Goal: Task Accomplishment & Management: Use online tool/utility

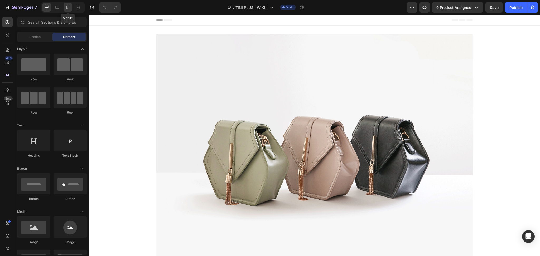
click at [70, 8] on div at bounding box center [68, 7] width 8 height 8
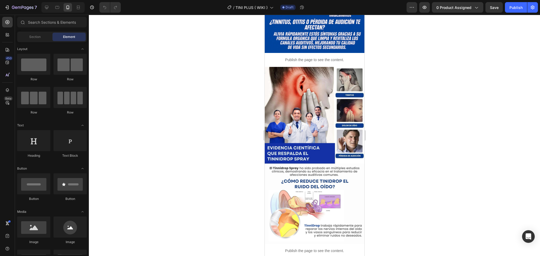
scroll to position [277, 0]
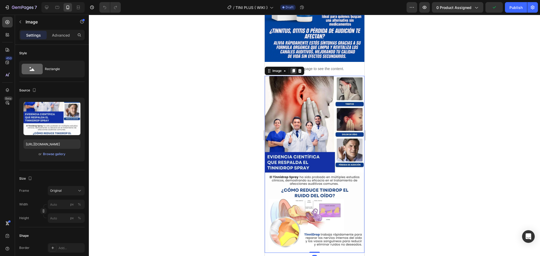
click at [293, 69] on icon at bounding box center [293, 71] width 4 height 4
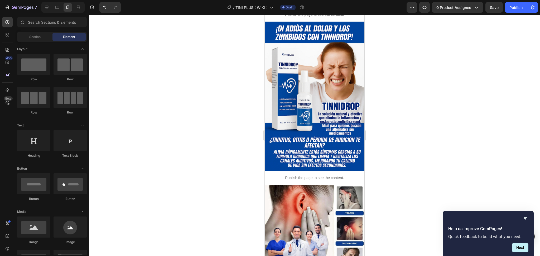
scroll to position [0, 0]
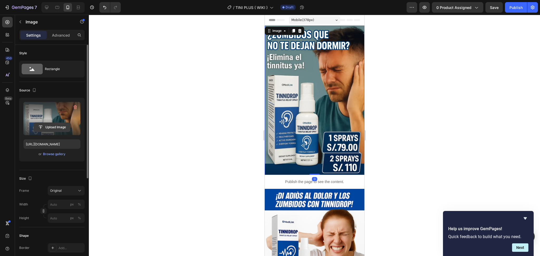
click at [41, 126] on input "file" at bounding box center [52, 127] width 36 height 9
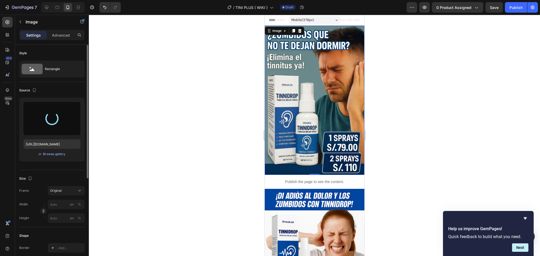
type input "[URL][DOMAIN_NAME]"
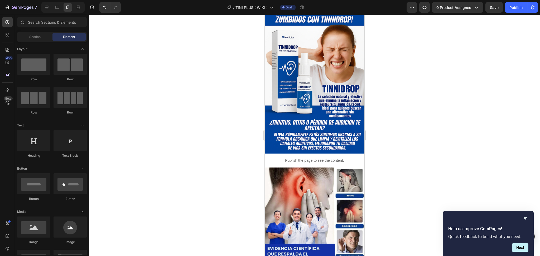
scroll to position [190, 0]
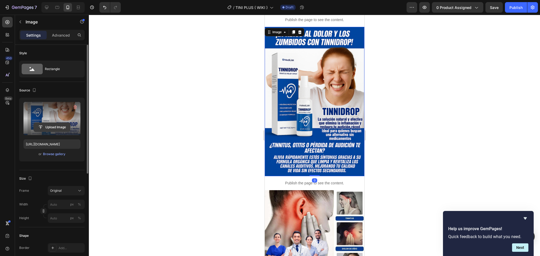
click at [39, 125] on input "file" at bounding box center [52, 127] width 36 height 9
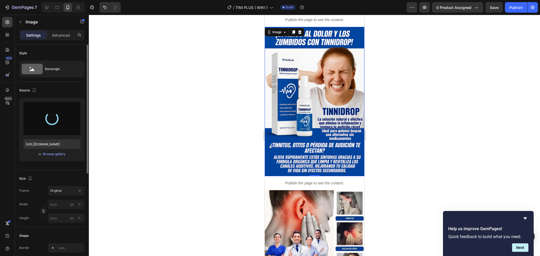
type input "[URL][DOMAIN_NAME]"
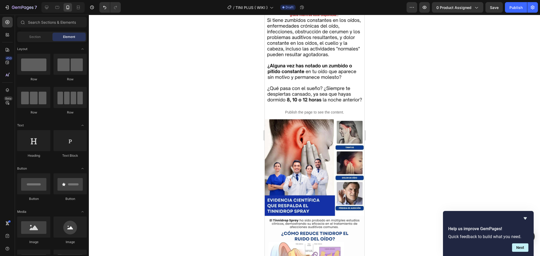
scroll to position [319, 0]
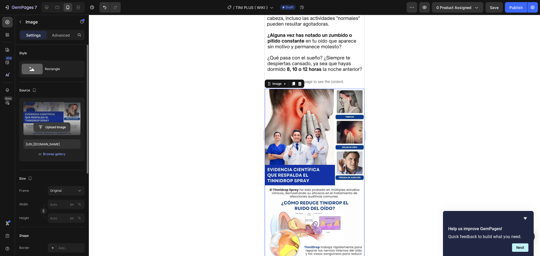
click at [39, 128] on input "file" at bounding box center [52, 127] width 36 height 9
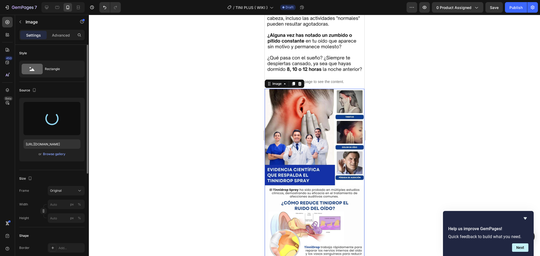
type input "[URL][DOMAIN_NAME]"
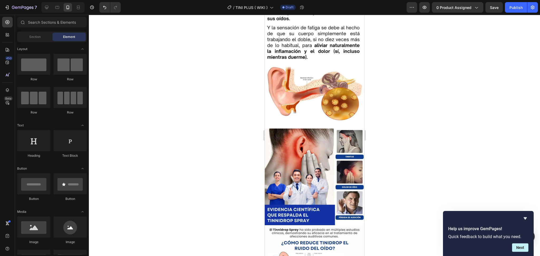
scroll to position [500, 0]
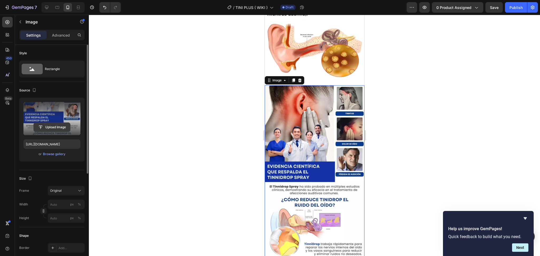
click at [43, 126] on input "file" at bounding box center [52, 127] width 36 height 9
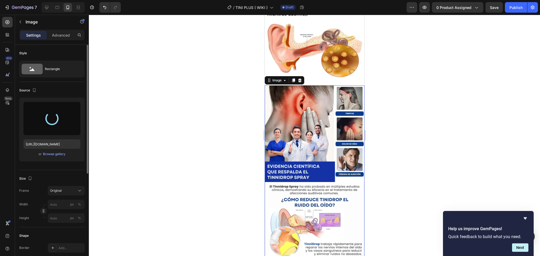
type input "[URL][DOMAIN_NAME]"
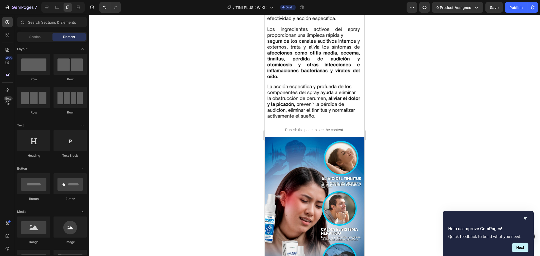
scroll to position [650, 0]
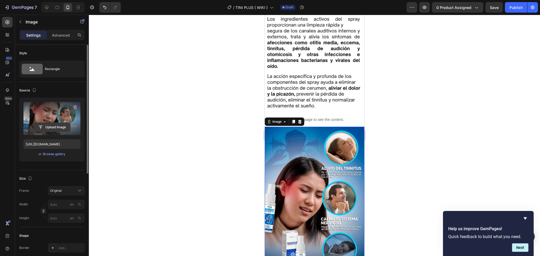
click at [42, 126] on input "file" at bounding box center [52, 127] width 36 height 9
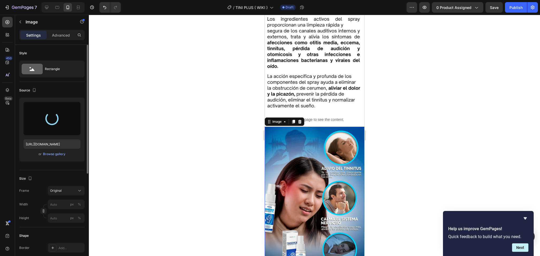
type input "[URL][DOMAIN_NAME]"
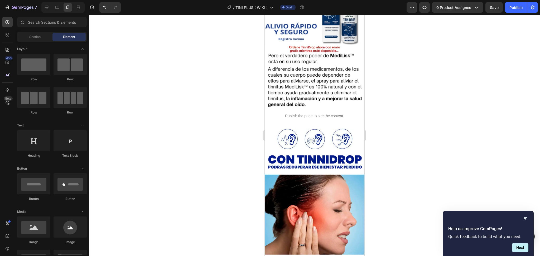
scroll to position [850, 0]
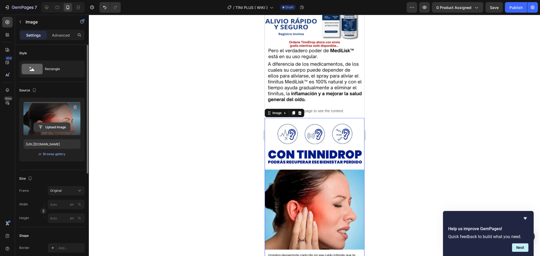
click at [41, 125] on input "file" at bounding box center [52, 127] width 36 height 9
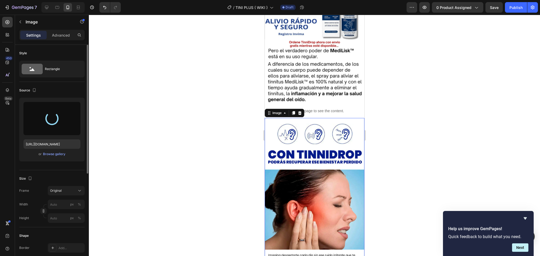
type input "[URL][DOMAIN_NAME]"
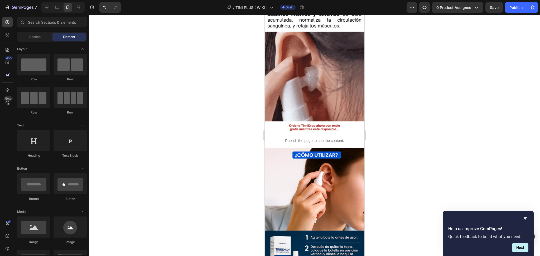
scroll to position [1024, 0]
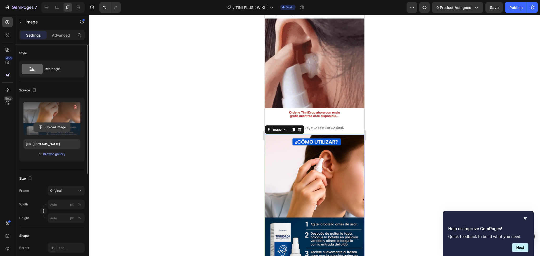
click at [43, 125] on input "file" at bounding box center [52, 127] width 36 height 9
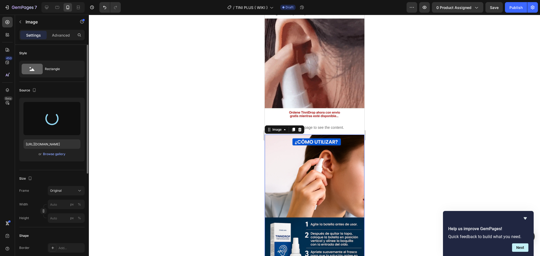
type input "[URL][DOMAIN_NAME]"
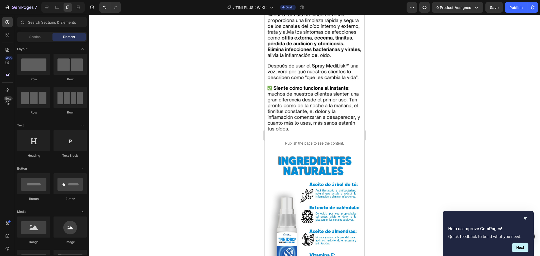
scroll to position [1202, 0]
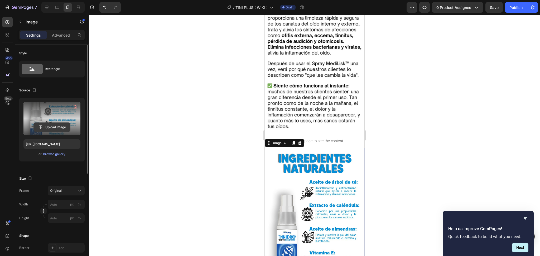
click at [41, 127] on input "file" at bounding box center [52, 127] width 36 height 9
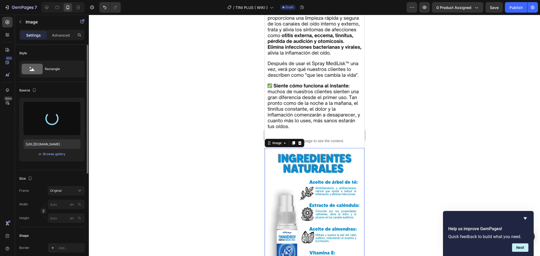
type input "[URL][DOMAIN_NAME]"
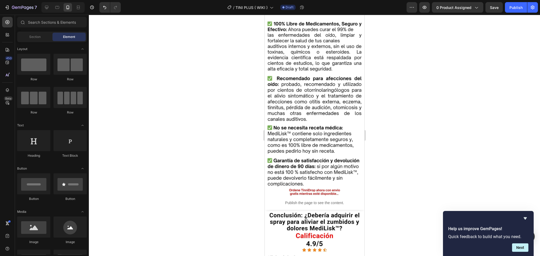
scroll to position [1361, 0]
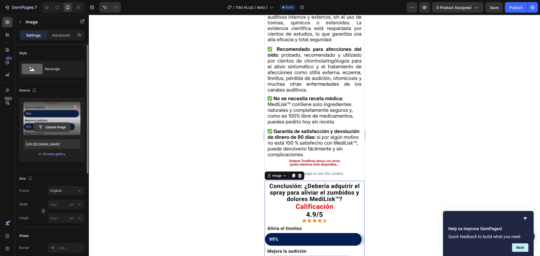
click at [44, 127] on input "file" at bounding box center [52, 127] width 36 height 9
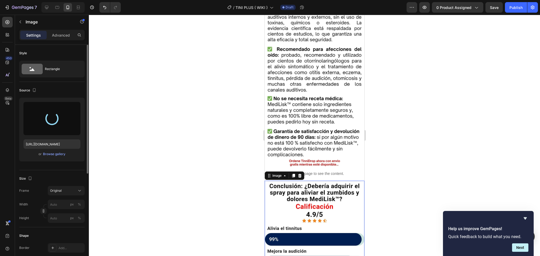
type input "[URL][DOMAIN_NAME]"
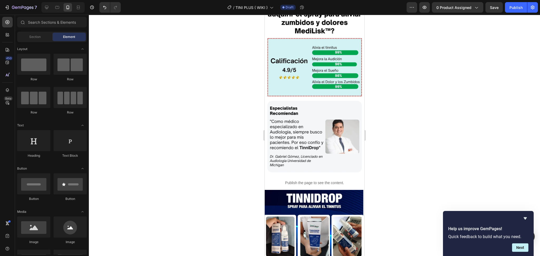
scroll to position [1553, 0]
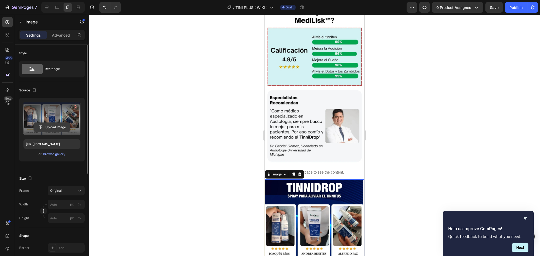
click at [40, 127] on input "file" at bounding box center [52, 127] width 36 height 9
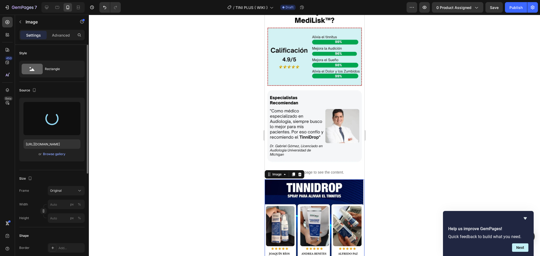
type input "[URL][DOMAIN_NAME]"
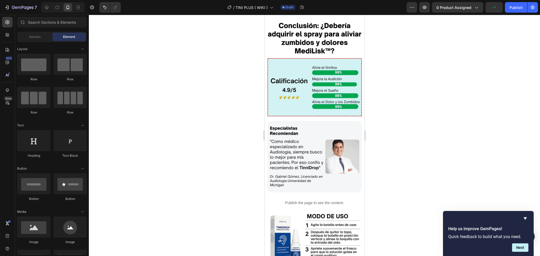
scroll to position [1512, 0]
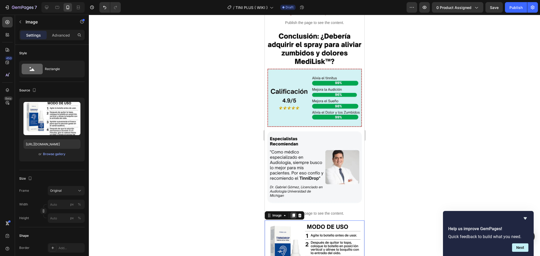
click at [293, 214] on icon at bounding box center [293, 216] width 3 height 4
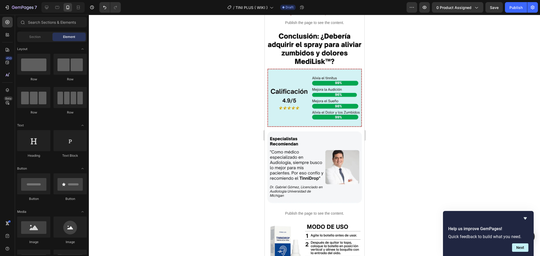
scroll to position [1563, 0]
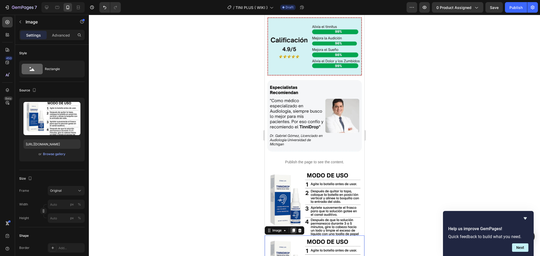
click at [293, 229] on icon at bounding box center [293, 231] width 3 height 4
click at [293, 229] on icon at bounding box center [293, 231] width 4 height 4
click at [294, 229] on icon at bounding box center [293, 231] width 3 height 4
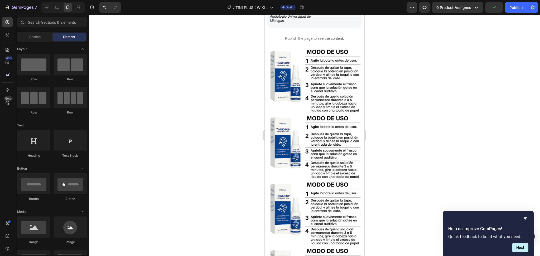
scroll to position [1684, 0]
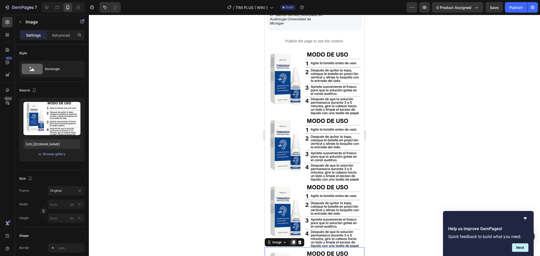
click at [295, 240] on div at bounding box center [293, 243] width 6 height 6
click at [294, 174] on icon at bounding box center [293, 176] width 4 height 4
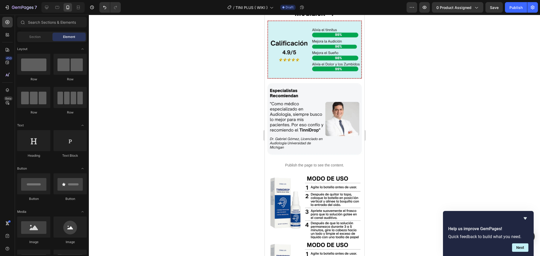
scroll to position [1585, 0]
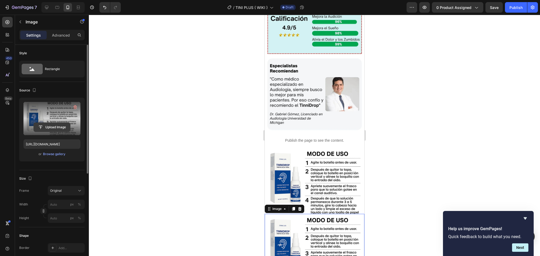
click at [50, 127] on input "file" at bounding box center [52, 127] width 36 height 9
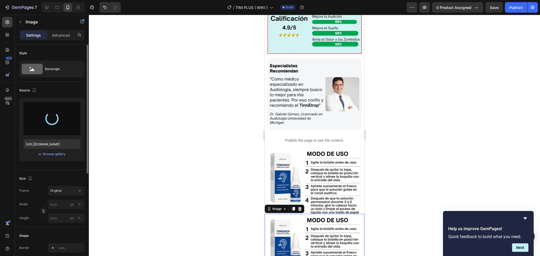
type input "[URL][DOMAIN_NAME]"
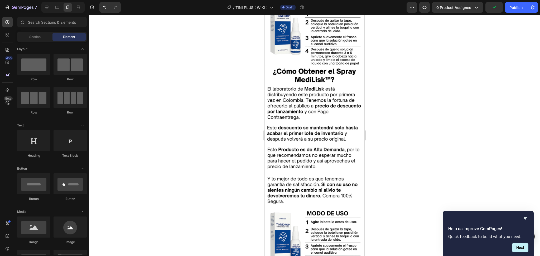
scroll to position [1738, 0]
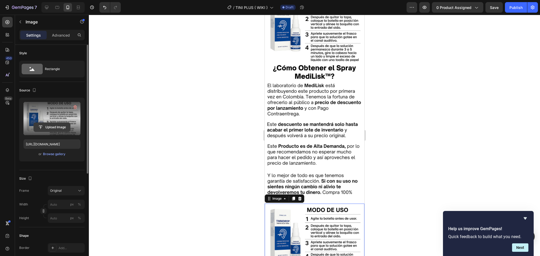
click at [46, 129] on input "file" at bounding box center [52, 127] width 36 height 9
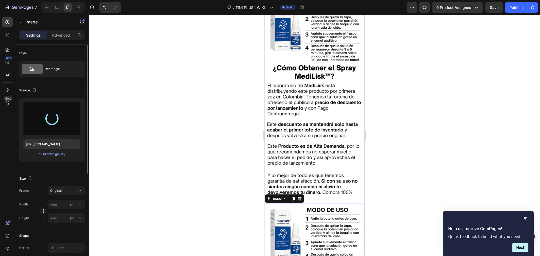
type input "[URL][DOMAIN_NAME]"
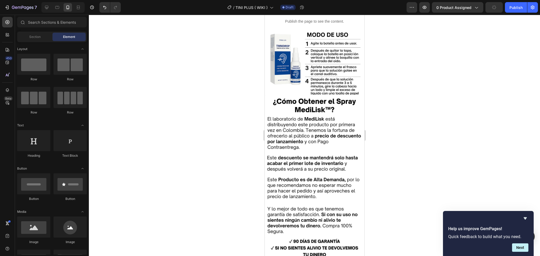
scroll to position [1701, 0]
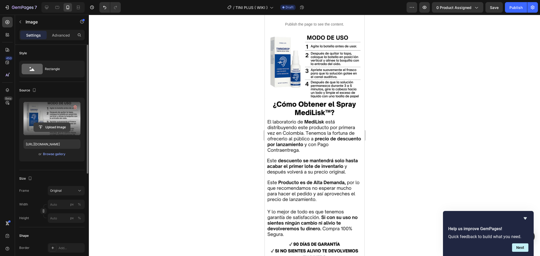
click at [45, 128] on input "file" at bounding box center [52, 127] width 36 height 9
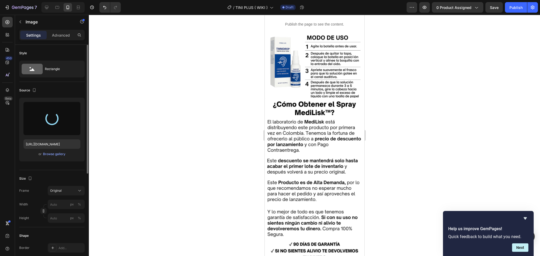
type input "[URL][DOMAIN_NAME]"
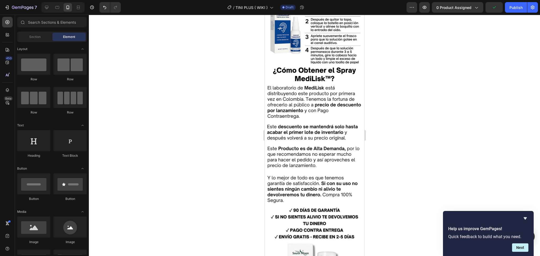
scroll to position [1755, 0]
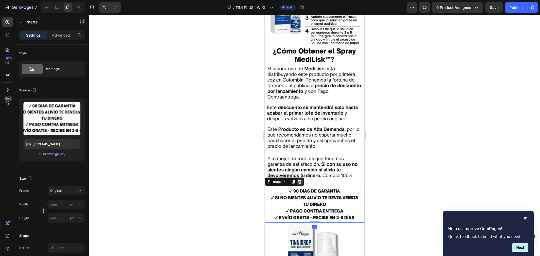
click at [301, 180] on icon at bounding box center [299, 182] width 3 height 4
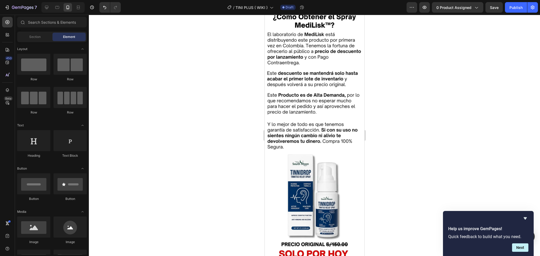
scroll to position [1792, 0]
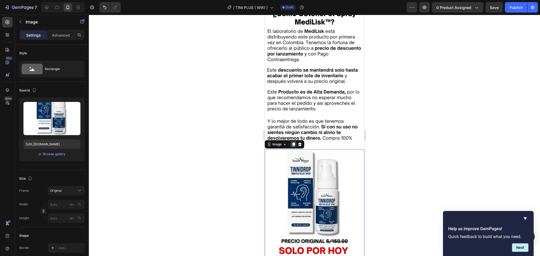
click at [294, 143] on icon at bounding box center [293, 145] width 3 height 4
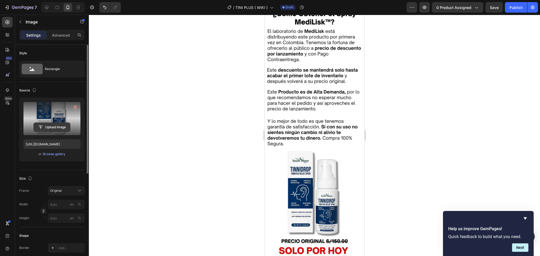
click at [51, 126] on input "file" at bounding box center [52, 127] width 36 height 9
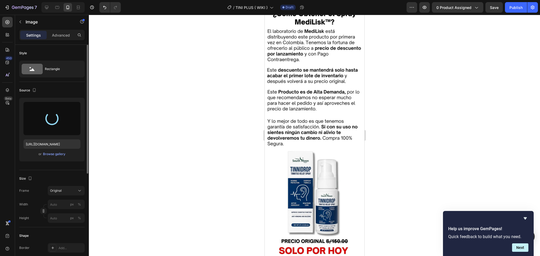
type input "[URL][DOMAIN_NAME]"
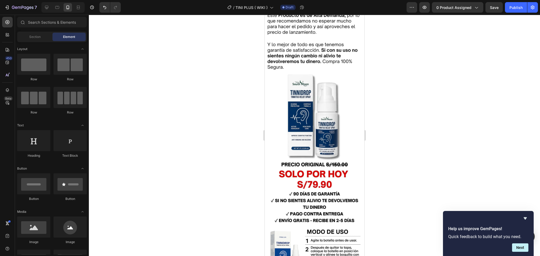
scroll to position [1872, 0]
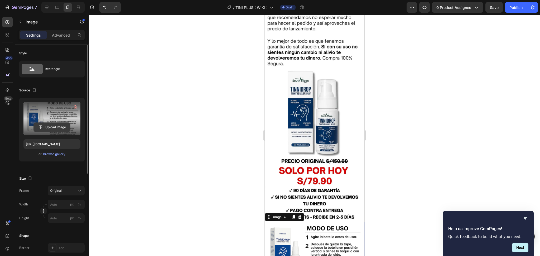
click at [41, 128] on input "file" at bounding box center [52, 127] width 36 height 9
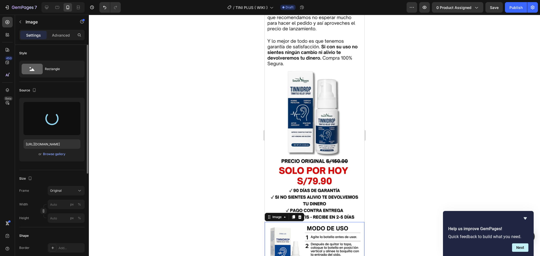
type input "[URL][DOMAIN_NAME]"
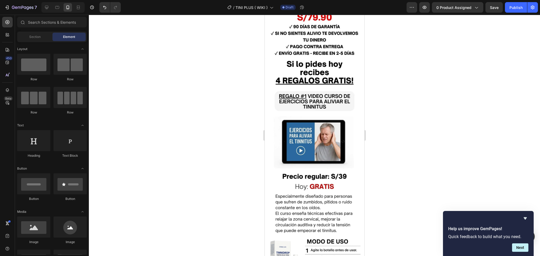
scroll to position [2043, 0]
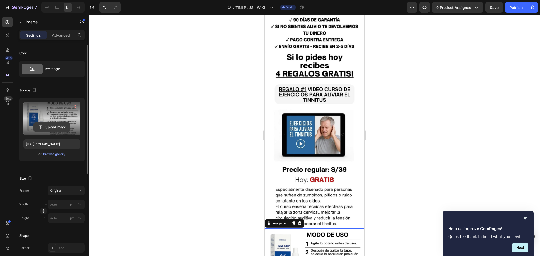
click at [49, 128] on input "file" at bounding box center [52, 127] width 36 height 9
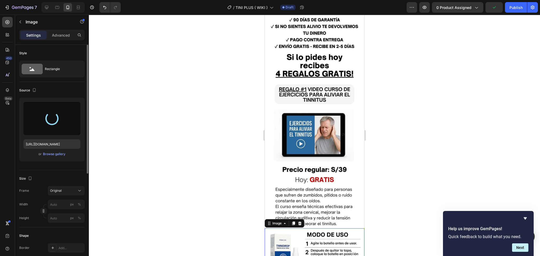
type input "[URL][DOMAIN_NAME]"
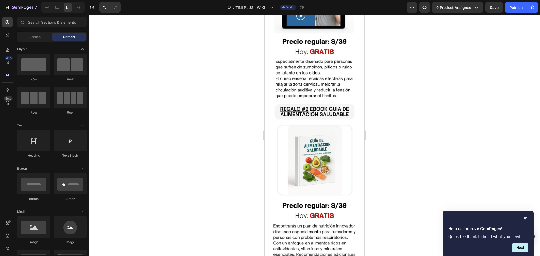
scroll to position [2199, 0]
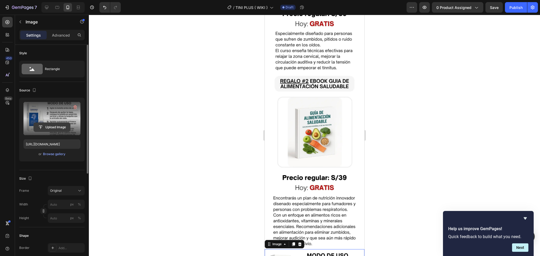
click at [42, 127] on input "file" at bounding box center [52, 127] width 36 height 9
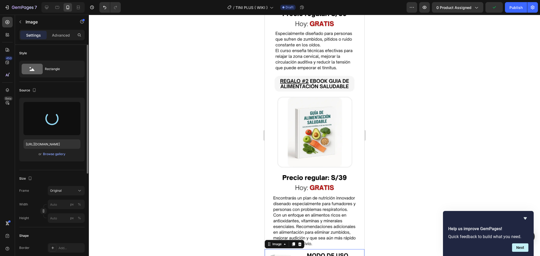
type input "[URL][DOMAIN_NAME]"
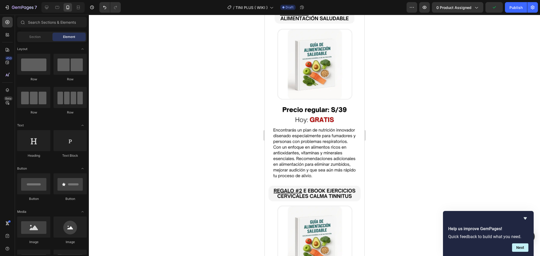
scroll to position [2292, 0]
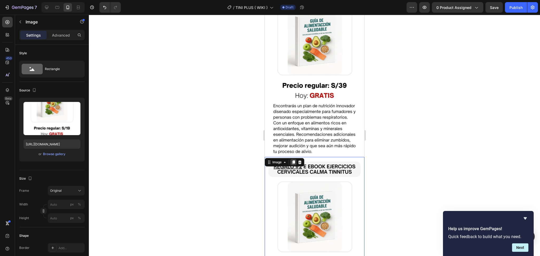
click at [294, 161] on icon at bounding box center [293, 163] width 3 height 4
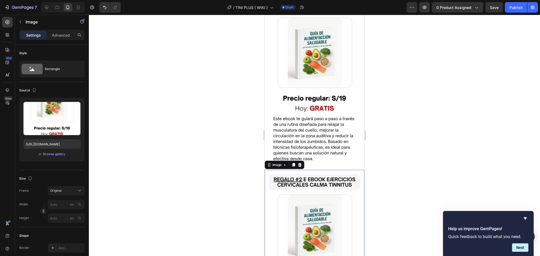
scroll to position [2457, 0]
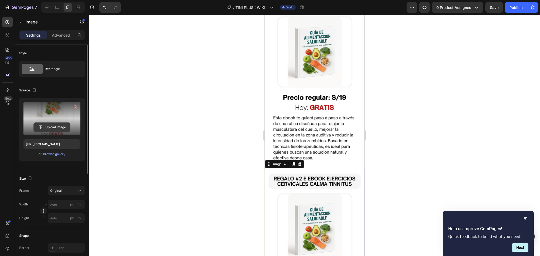
click at [40, 125] on input "file" at bounding box center [52, 127] width 36 height 9
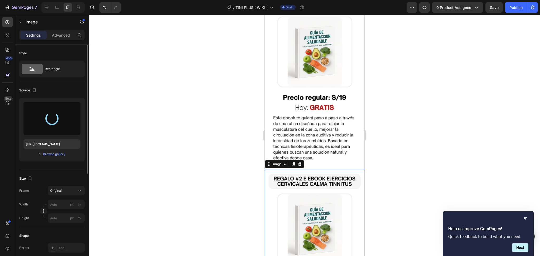
type input "[URL][DOMAIN_NAME]"
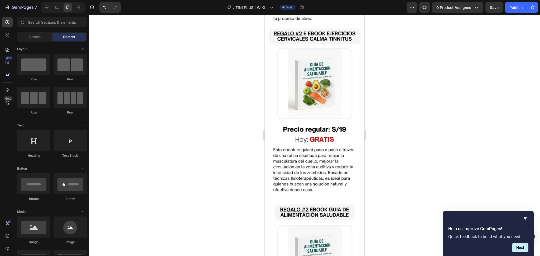
scroll to position [2429, 0]
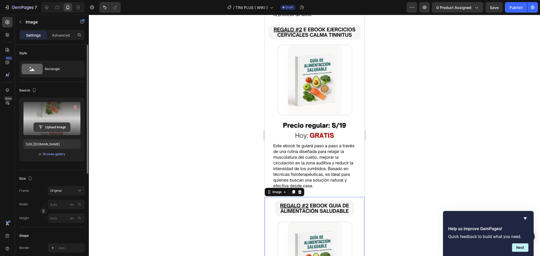
click at [48, 128] on input "file" at bounding box center [52, 127] width 36 height 9
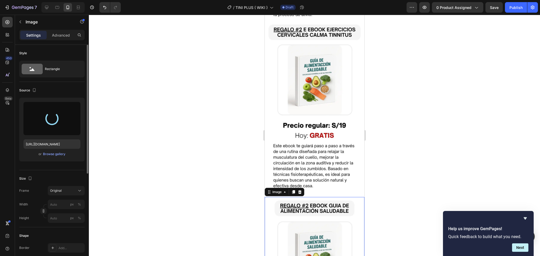
type input "[URL][DOMAIN_NAME]"
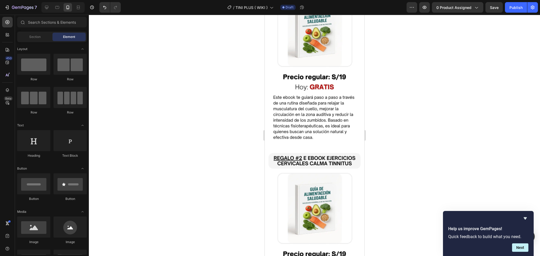
scroll to position [2466, 0]
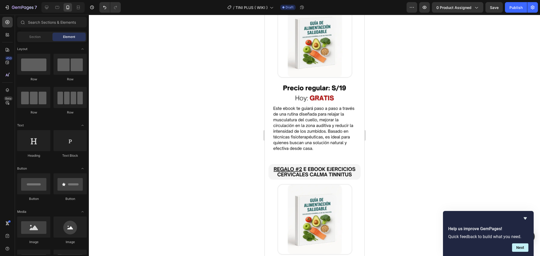
drag, startPoint x: 363, startPoint y: 213, endPoint x: 638, endPoint y: 231, distance: 275.8
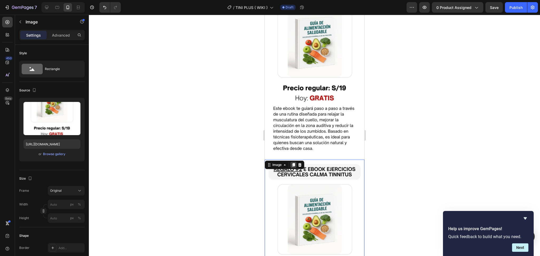
click at [291, 163] on icon at bounding box center [293, 165] width 4 height 4
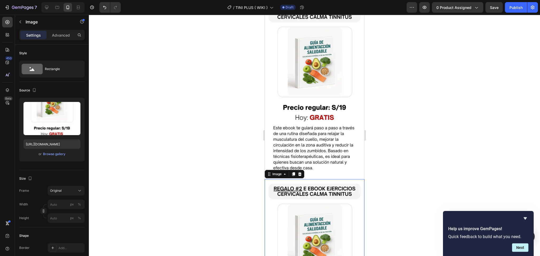
scroll to position [2624, 0]
click at [293, 172] on icon at bounding box center [293, 174] width 3 height 4
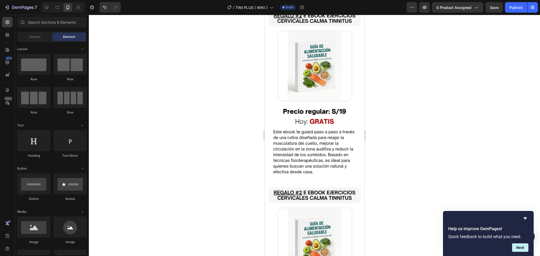
scroll to position [2426, 0]
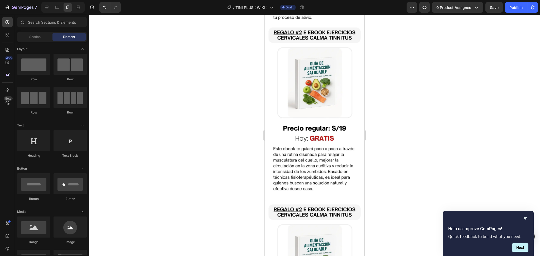
drag, startPoint x: 361, startPoint y: 219, endPoint x: 634, endPoint y: 209, distance: 272.5
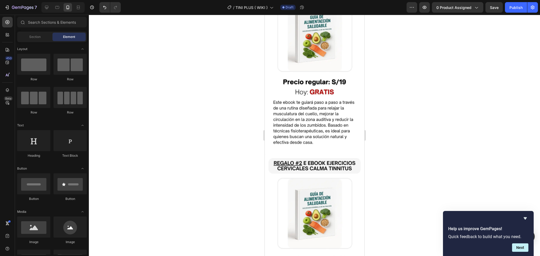
scroll to position [2646, 0]
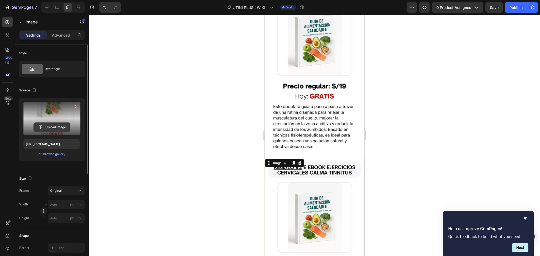
click at [45, 127] on input "file" at bounding box center [52, 127] width 36 height 9
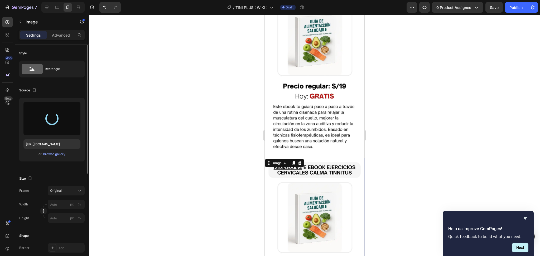
type input "[URL][DOMAIN_NAME]"
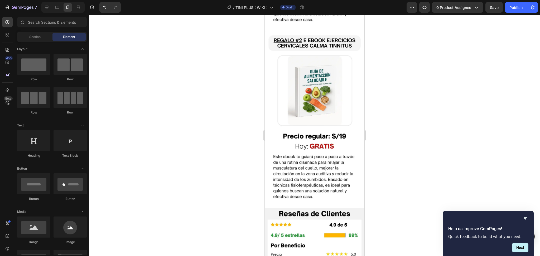
scroll to position [2604, 0]
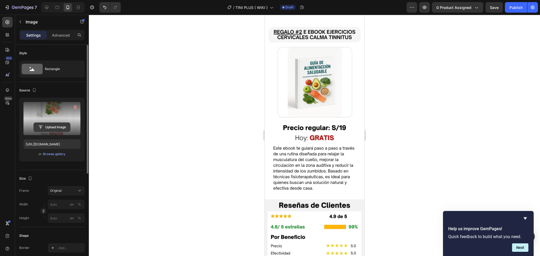
click at [51, 126] on input "file" at bounding box center [52, 127] width 36 height 9
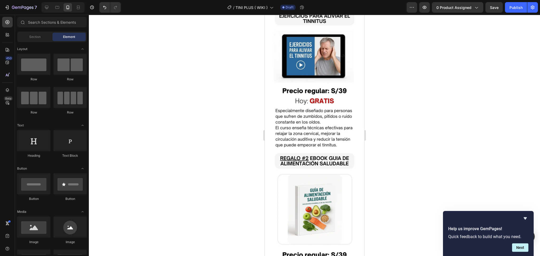
scroll to position [2126, 0]
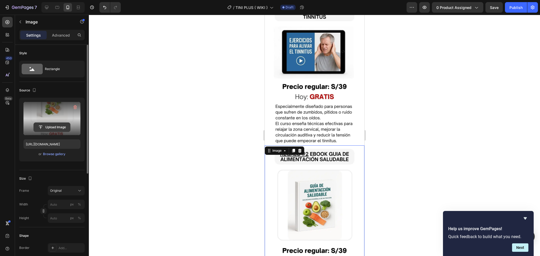
click at [56, 130] on input "file" at bounding box center [52, 127] width 36 height 9
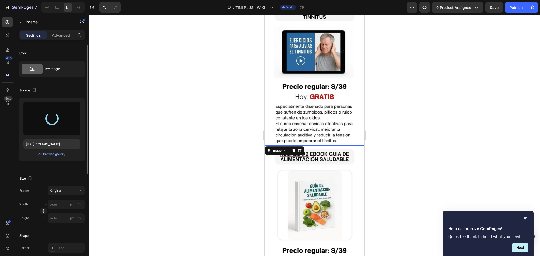
type input "[URL][DOMAIN_NAME]"
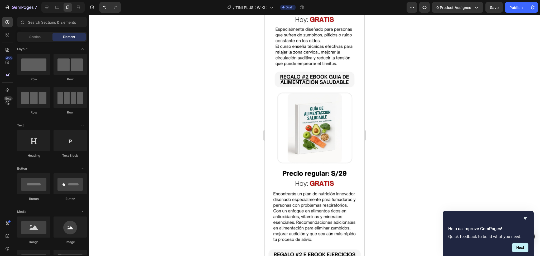
scroll to position [2212, 0]
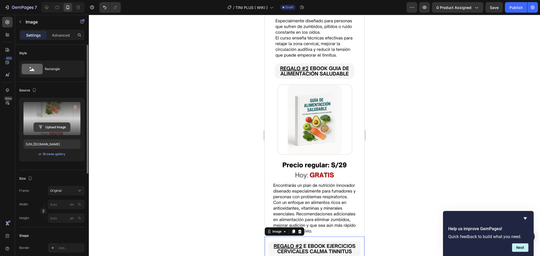
click at [47, 128] on input "file" at bounding box center [52, 127] width 36 height 9
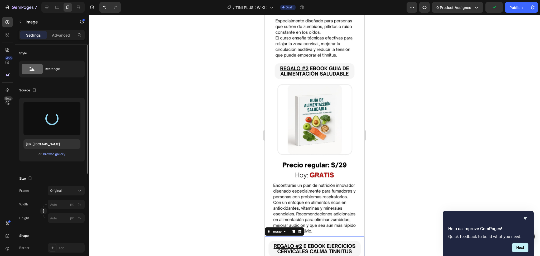
type input "[URL][DOMAIN_NAME]"
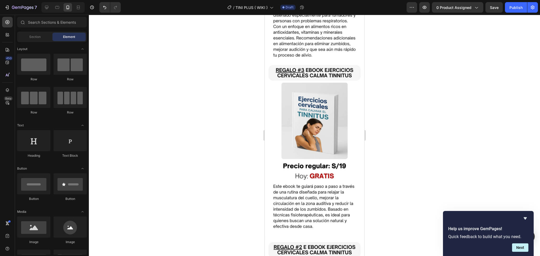
scroll to position [2401, 0]
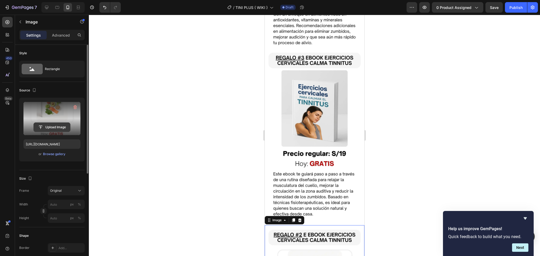
click at [55, 128] on input "file" at bounding box center [52, 127] width 36 height 9
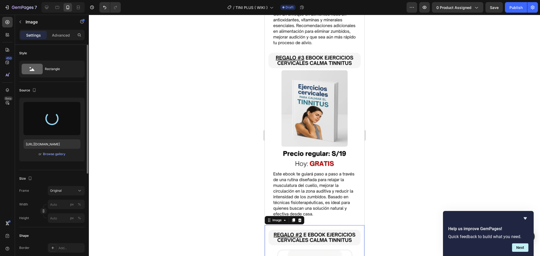
type input "[URL][DOMAIN_NAME]"
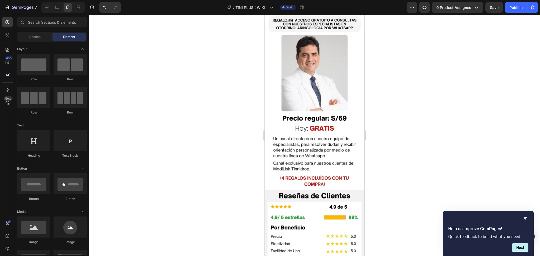
scroll to position [2671, 0]
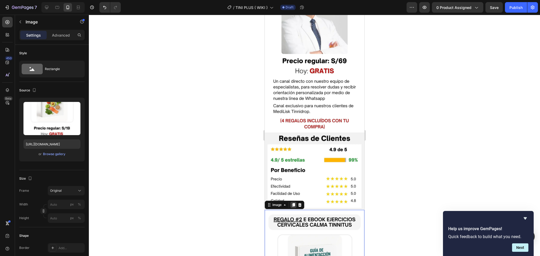
click at [291, 202] on div at bounding box center [293, 205] width 6 height 6
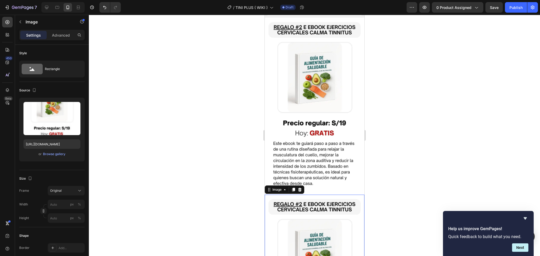
scroll to position [2865, 0]
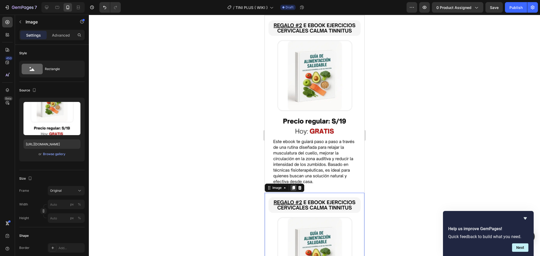
click at [293, 186] on icon at bounding box center [293, 188] width 4 height 4
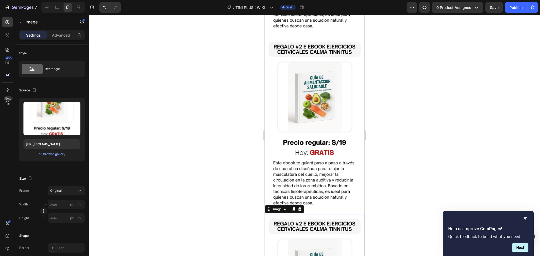
scroll to position [3033, 0]
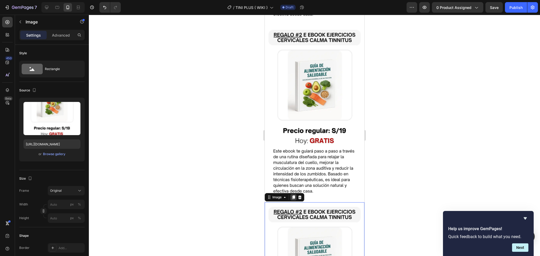
click at [293, 196] on icon at bounding box center [293, 198] width 3 height 4
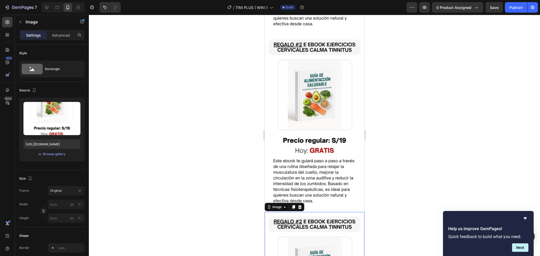
click at [293, 206] on icon at bounding box center [293, 208] width 3 height 4
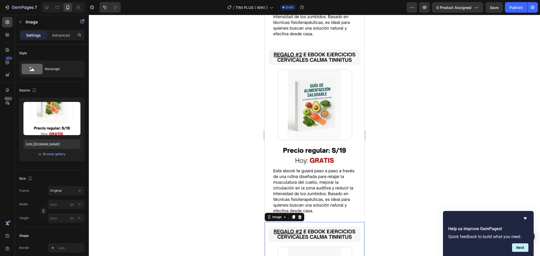
click at [293, 216] on icon at bounding box center [293, 218] width 3 height 4
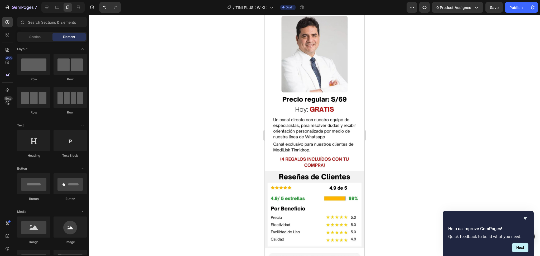
scroll to position [2643, 0]
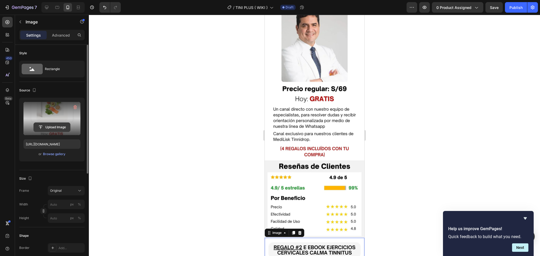
click at [50, 128] on input "file" at bounding box center [52, 127] width 36 height 9
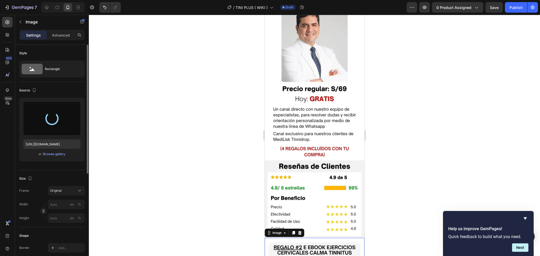
type input "[URL][DOMAIN_NAME]"
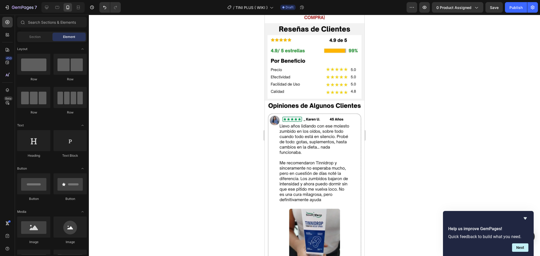
scroll to position [2796, 0]
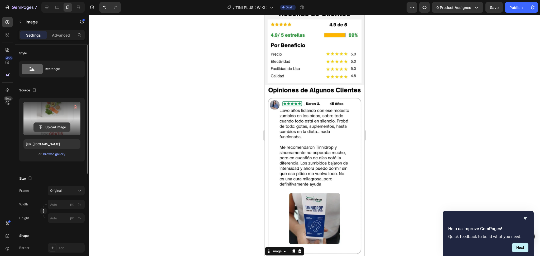
click at [44, 124] on input "file" at bounding box center [52, 127] width 36 height 9
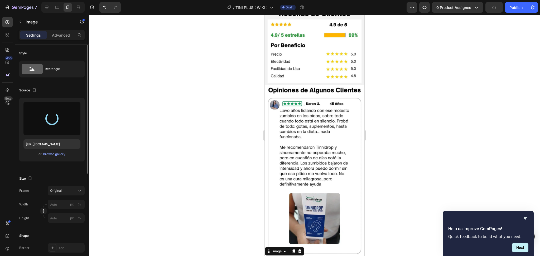
type input "[URL][DOMAIN_NAME]"
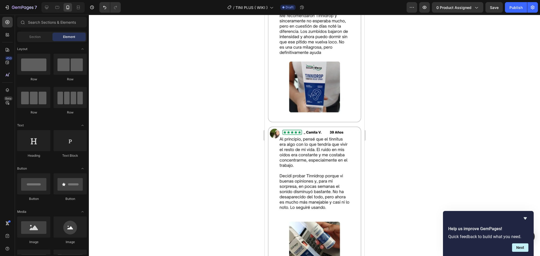
scroll to position [2990, 0]
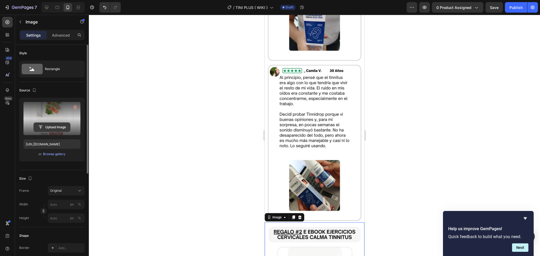
click at [51, 124] on input "file" at bounding box center [52, 127] width 36 height 9
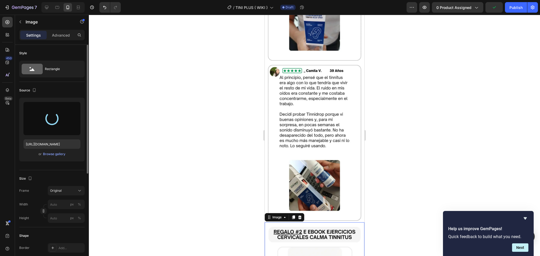
type input "[URL][DOMAIN_NAME][DEMOGRAPHIC_DATA]"
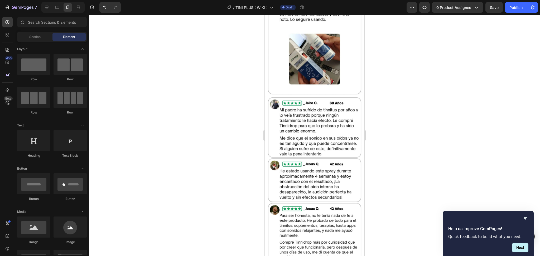
scroll to position [3132, 0]
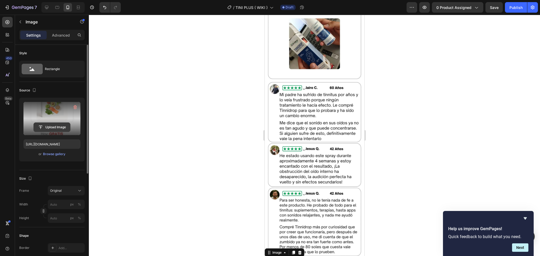
click at [62, 128] on input "file" at bounding box center [52, 127] width 36 height 9
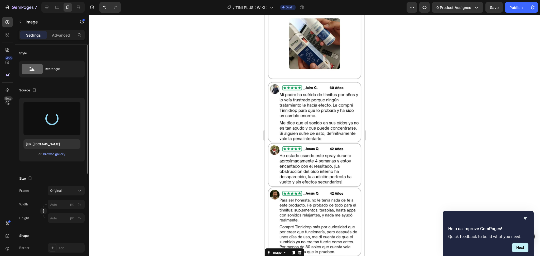
type input "[URL][DOMAIN_NAME]"
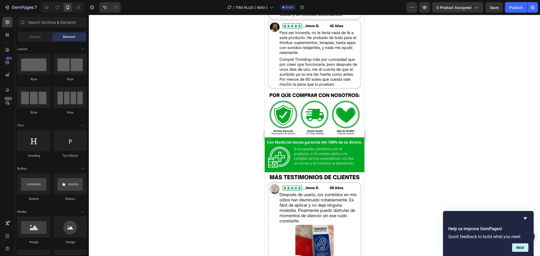
scroll to position [3336, 0]
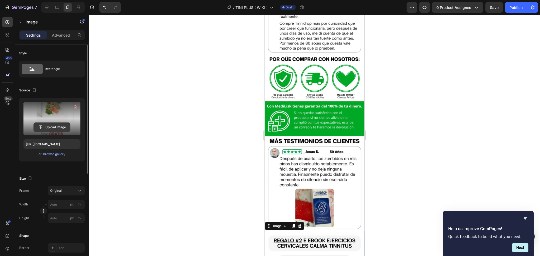
click at [48, 124] on input "file" at bounding box center [52, 127] width 36 height 9
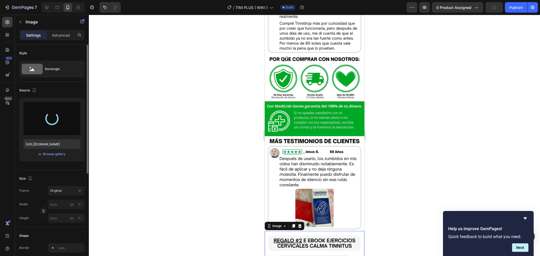
type input "[URL][DOMAIN_NAME]"
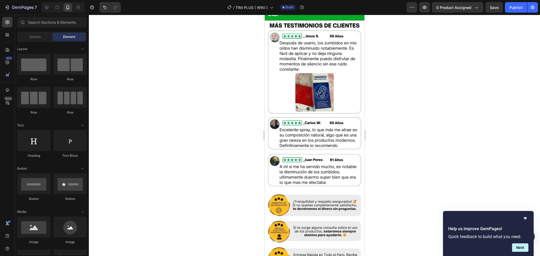
scroll to position [3456, 0]
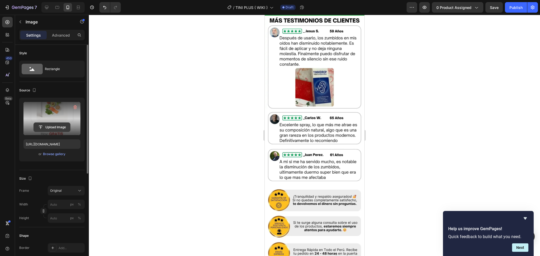
click at [52, 128] on input "file" at bounding box center [52, 127] width 36 height 9
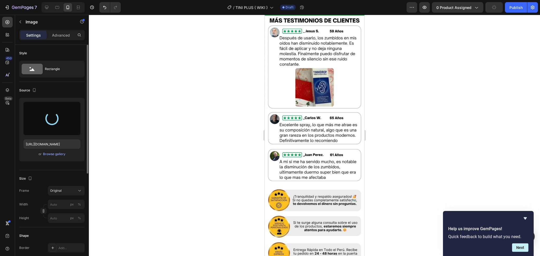
type input "[URL][DOMAIN_NAME]"
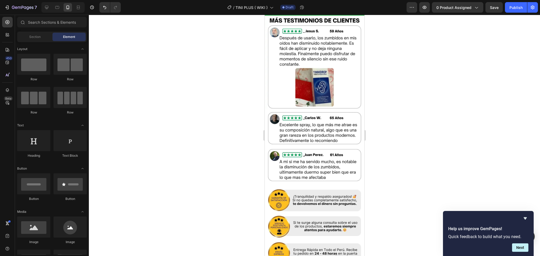
scroll to position [3515, 0]
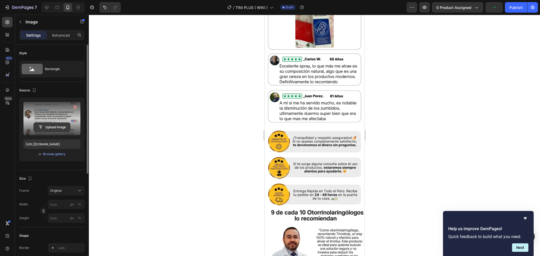
click at [42, 126] on input "file" at bounding box center [52, 127] width 36 height 9
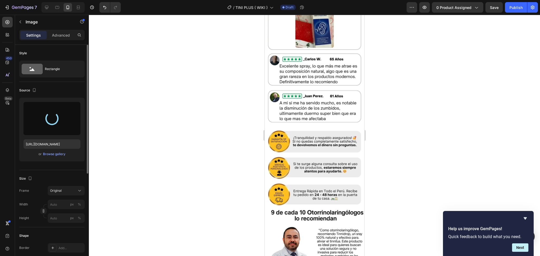
type input "[URL][DOMAIN_NAME]"
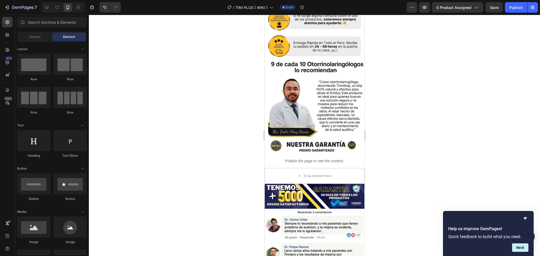
scroll to position [3669, 0]
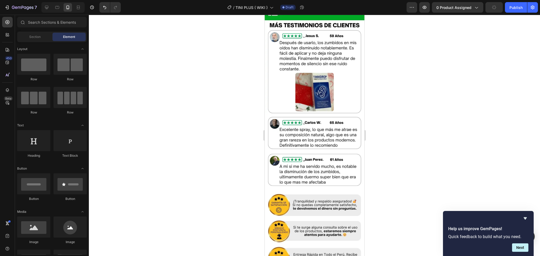
scroll to position [3645, 0]
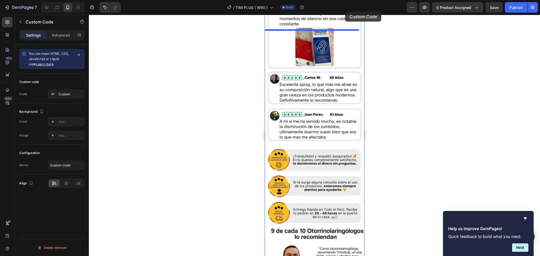
scroll to position [3483, 0]
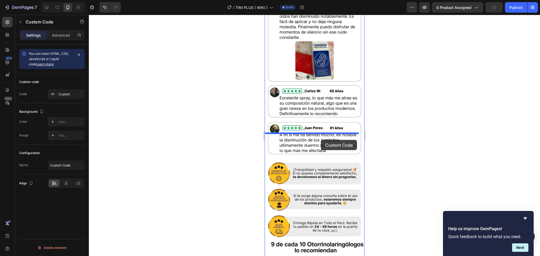
drag, startPoint x: 326, startPoint y: 145, endPoint x: 321, endPoint y: 140, distance: 6.7
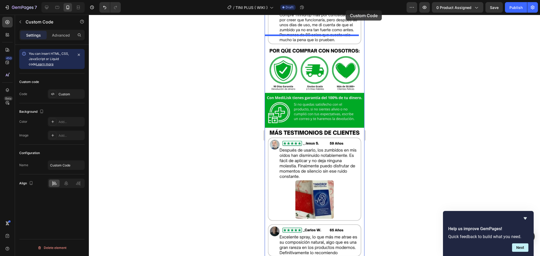
scroll to position [3343, 0]
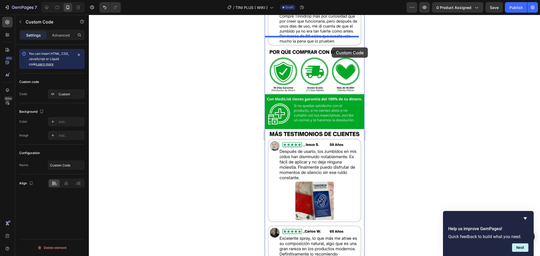
drag, startPoint x: 334, startPoint y: 148, endPoint x: 332, endPoint y: 47, distance: 100.3
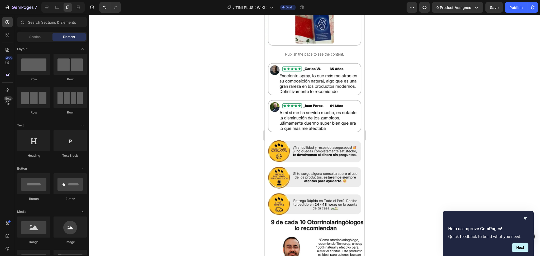
scroll to position [3515, 0]
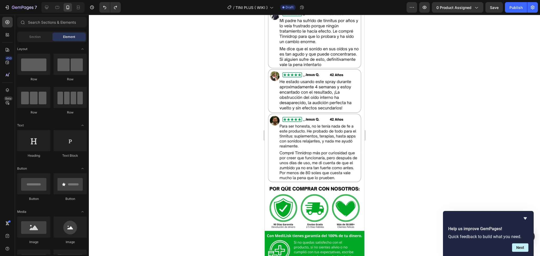
scroll to position [3196, 0]
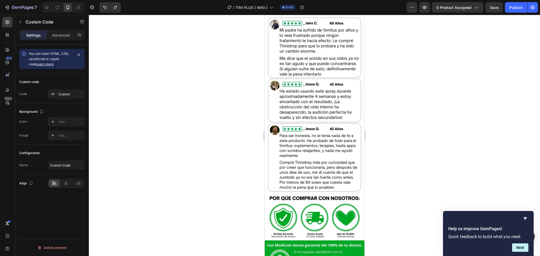
drag, startPoint x: 282, startPoint y: 207, endPoint x: 298, endPoint y: 65, distance: 143.4
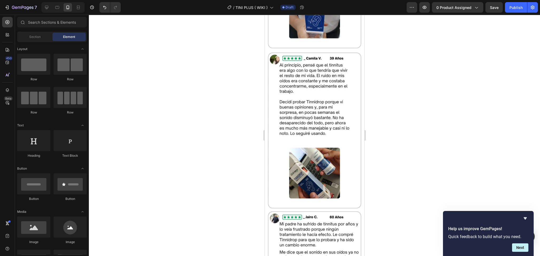
scroll to position [2983, 0]
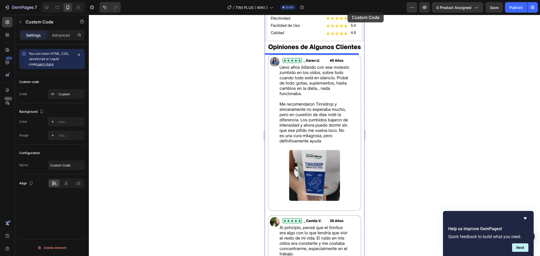
scroll to position [2838, 0]
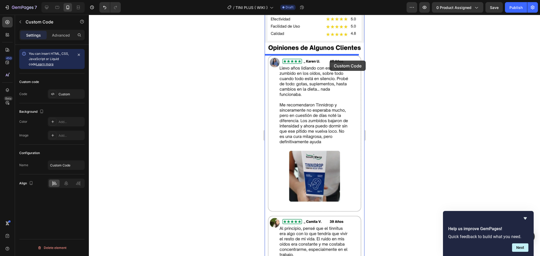
drag, startPoint x: 330, startPoint y: 234, endPoint x: 330, endPoint y: 61, distance: 172.8
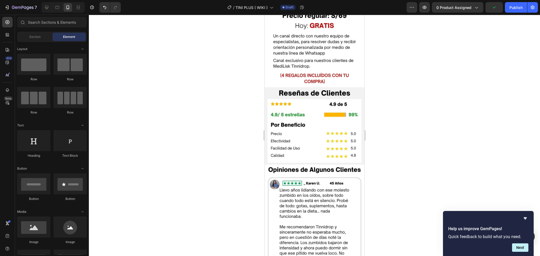
scroll to position [2702, 0]
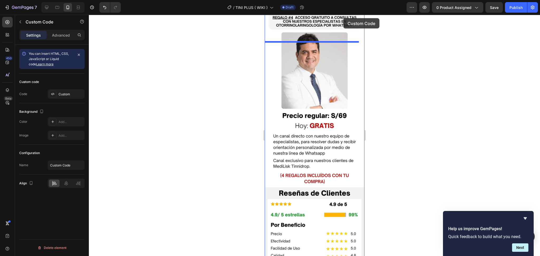
scroll to position [2584, 0]
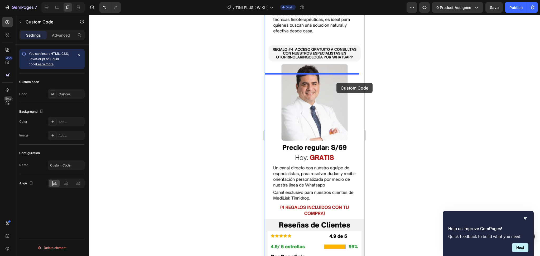
drag, startPoint x: 342, startPoint y: 212, endPoint x: 336, endPoint y: 83, distance: 129.7
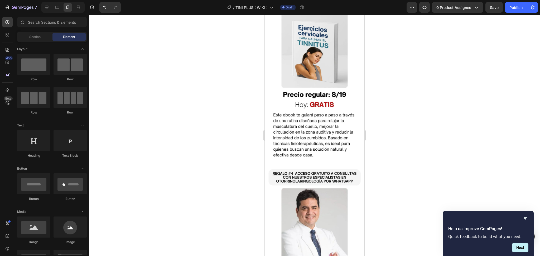
scroll to position [2450, 0]
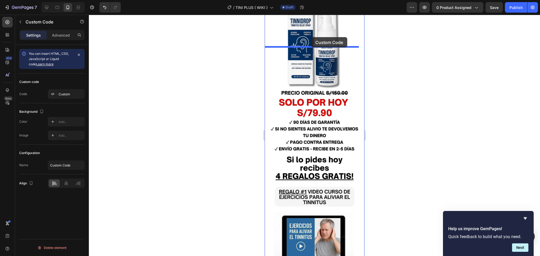
scroll to position [1932, 0]
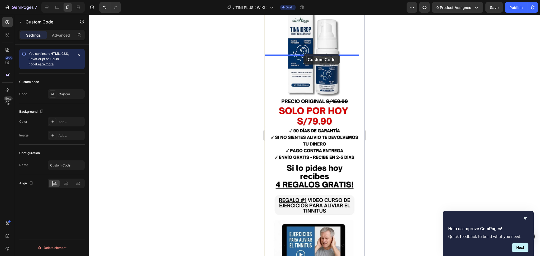
drag, startPoint x: 277, startPoint y: 230, endPoint x: 303, endPoint y: 53, distance: 178.6
click at [303, 53] on div "Mobile ( 378 px) iPhone 13 Mini iPhone 13 Pro iPhone 11 Pro Max iPhone 15 Pro M…" at bounding box center [315, 172] width 100 height 4179
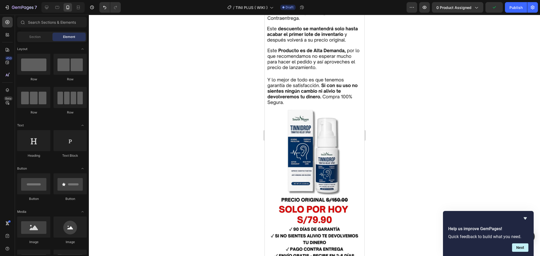
scroll to position [1828, 0]
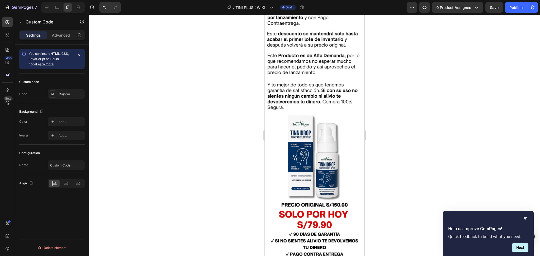
click at [302, 256] on div at bounding box center [304, 261] width 6 height 6
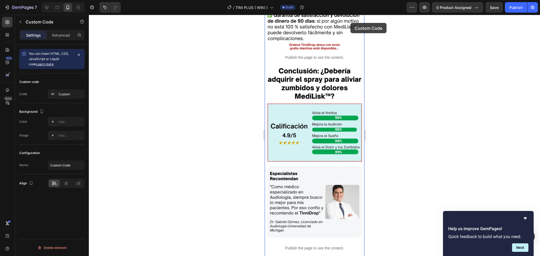
scroll to position [1463, 0]
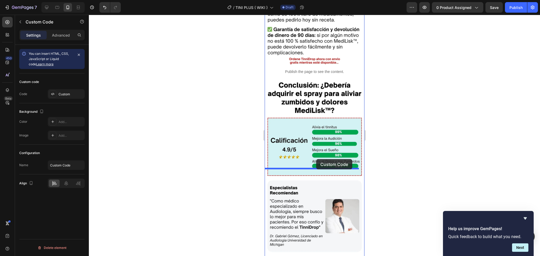
drag, startPoint x: 328, startPoint y: 178, endPoint x: 316, endPoint y: 158, distance: 22.8
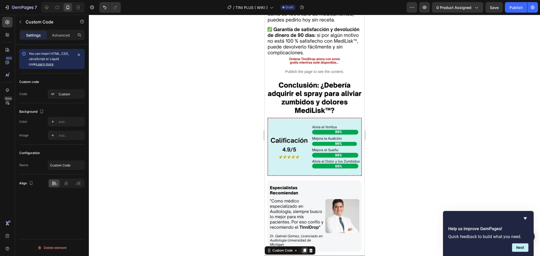
click at [304, 249] on icon at bounding box center [304, 251] width 3 height 4
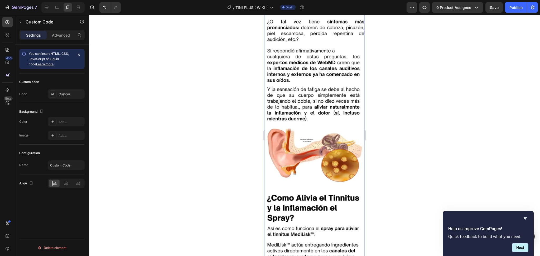
scroll to position [442, 0]
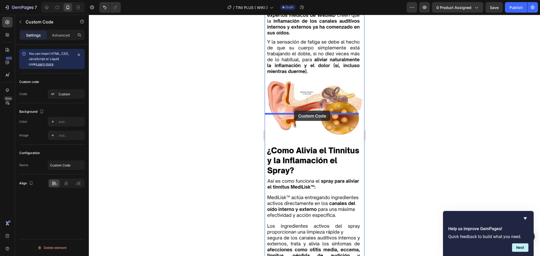
drag, startPoint x: 279, startPoint y: 192, endPoint x: 294, endPoint y: 111, distance: 82.5
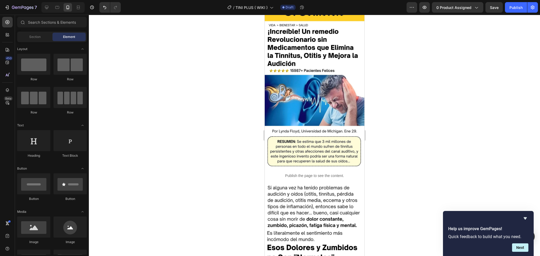
scroll to position [0, 0]
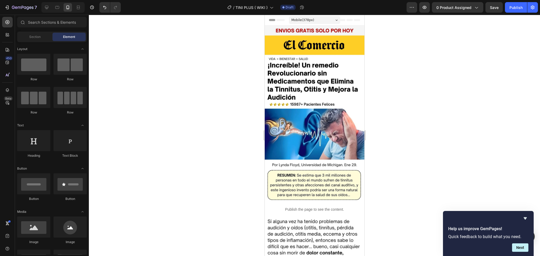
drag, startPoint x: 362, startPoint y: 56, endPoint x: 647, endPoint y: 41, distance: 285.1
click at [496, 7] on span "Save" at bounding box center [494, 7] width 9 height 4
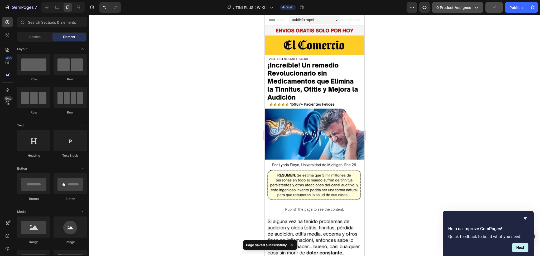
click at [458, 8] on span "0 product assigned" at bounding box center [454, 8] width 35 height 6
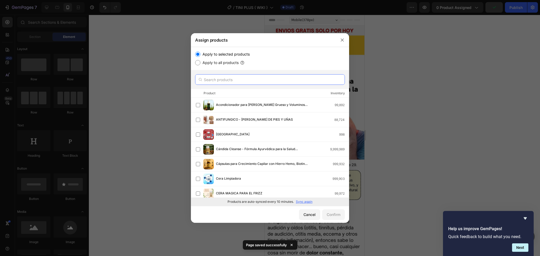
click at [216, 77] on input "text" at bounding box center [270, 79] width 150 height 11
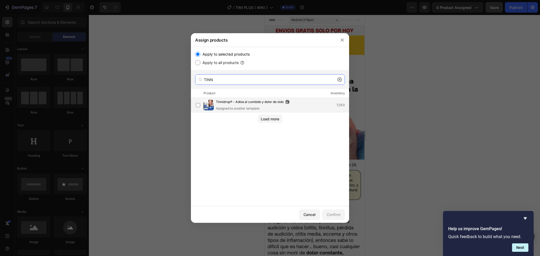
type input "TINN"
click at [251, 107] on div "Assigned to another template" at bounding box center [254, 108] width 76 height 5
click at [338, 217] on div "Confirm" at bounding box center [334, 215] width 14 height 6
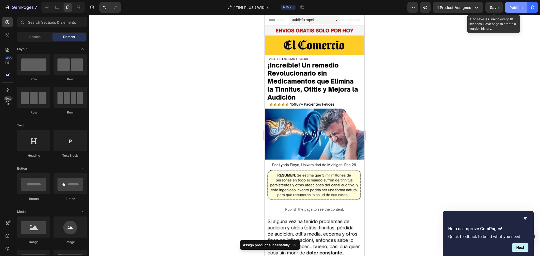
drag, startPoint x: 499, startPoint y: 7, endPoint x: 512, endPoint y: 7, distance: 13.7
click at [512, 7] on div "Preview 1 product assigned Save Auto save is running every 10 seconds. Save pag…" at bounding box center [473, 7] width 131 height 11
click at [512, 7] on div "Publish" at bounding box center [516, 8] width 13 height 6
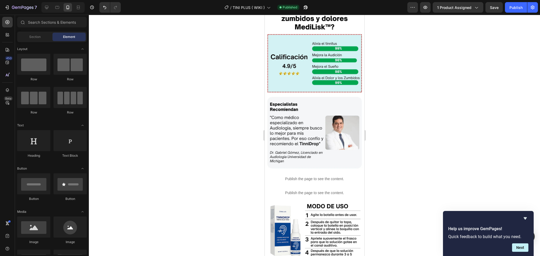
scroll to position [1565, 0]
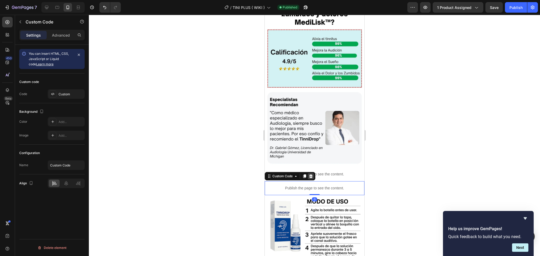
click at [309, 174] on icon at bounding box center [311, 176] width 4 height 4
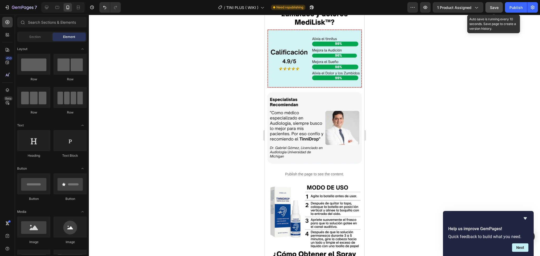
click at [490, 7] on span "Save" at bounding box center [494, 7] width 9 height 4
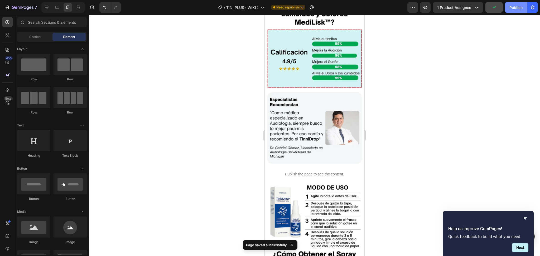
click at [512, 8] on div "Publish" at bounding box center [516, 8] width 13 height 6
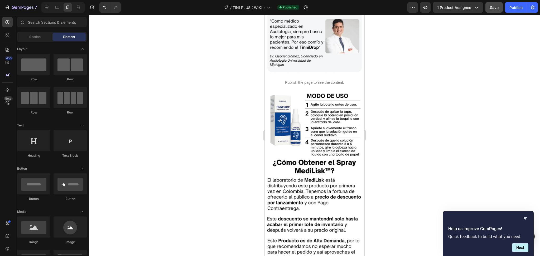
scroll to position [1667, 0]
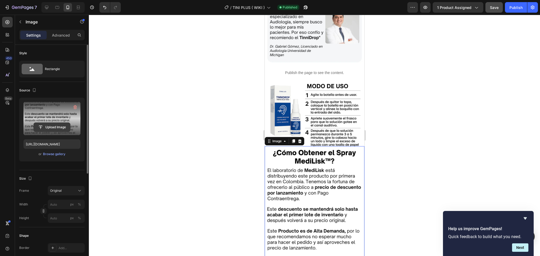
click at [45, 125] on input "file" at bounding box center [52, 127] width 36 height 9
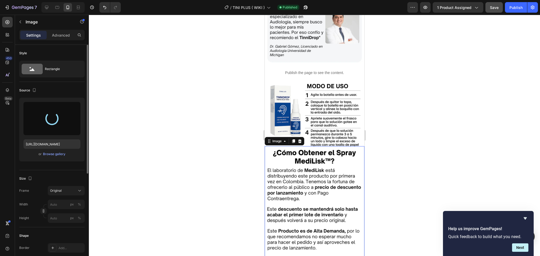
type input "[URL][DOMAIN_NAME]"
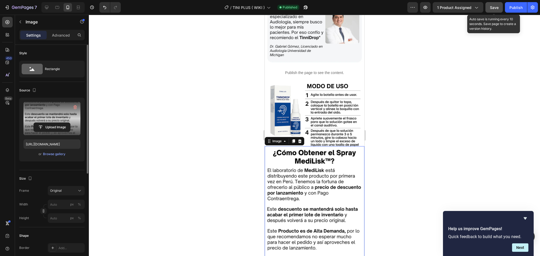
click at [492, 8] on span "Save" at bounding box center [494, 7] width 9 height 4
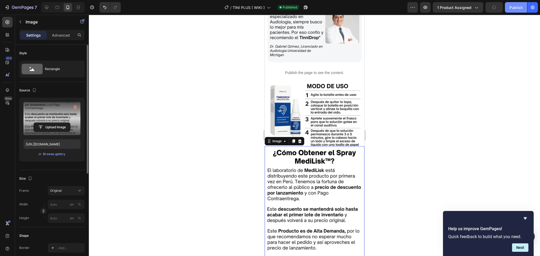
click at [512, 8] on div "Publish" at bounding box center [516, 8] width 13 height 6
click at [395, 114] on div at bounding box center [314, 136] width 451 height 242
